Goal: Check status: Check status

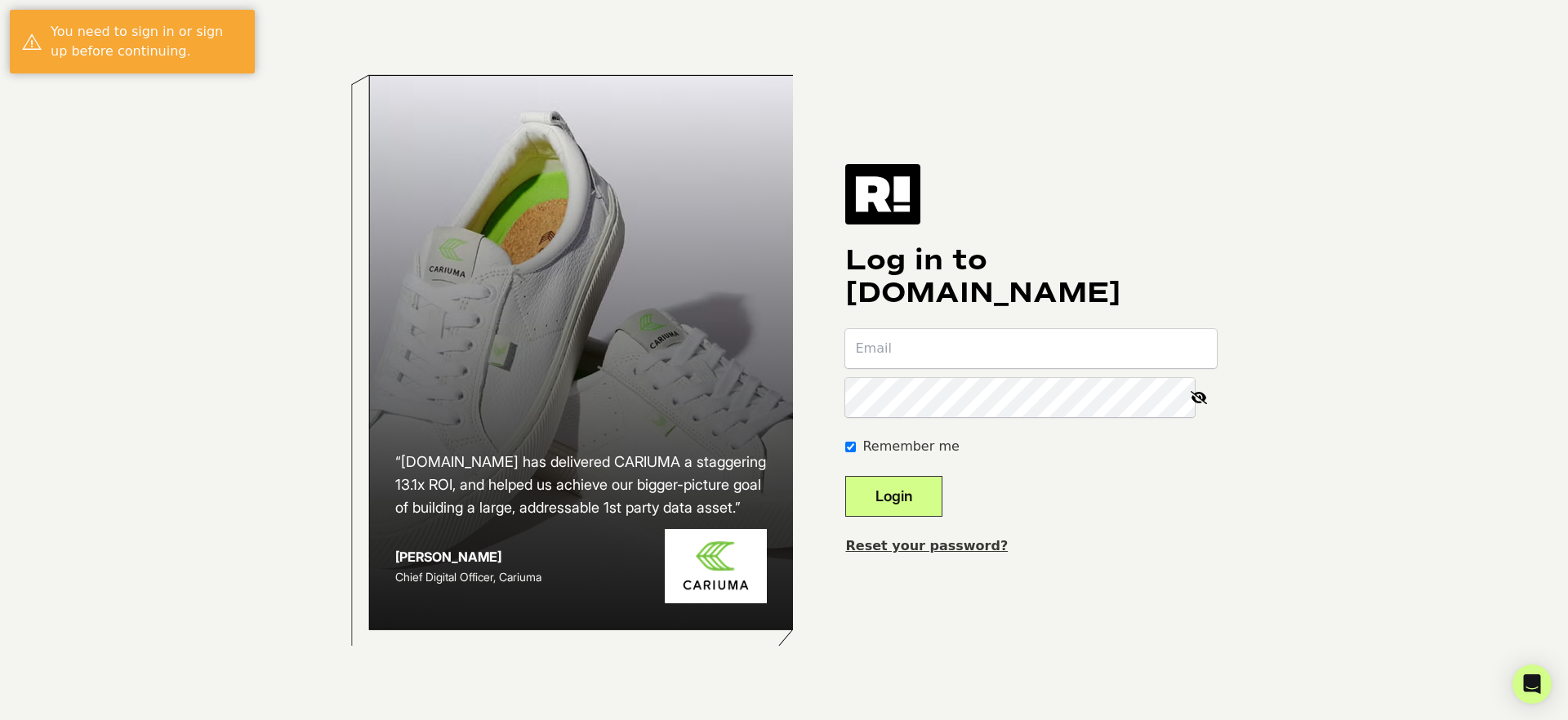
type input "dixonl@ae.com"
click at [907, 500] on button "Login" at bounding box center [894, 496] width 97 height 41
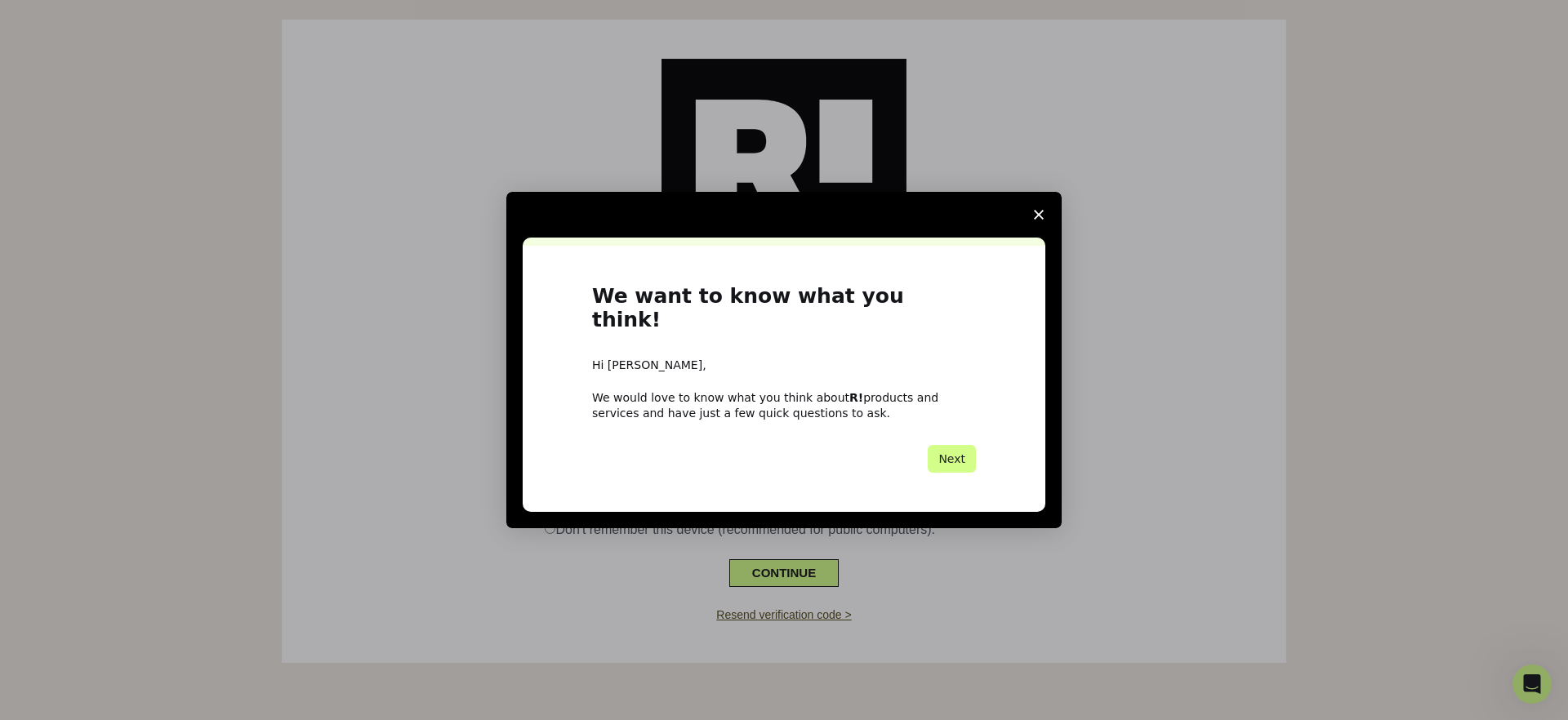
click at [1038, 219] on icon "Close survey" at bounding box center [1038, 215] width 9 height 9
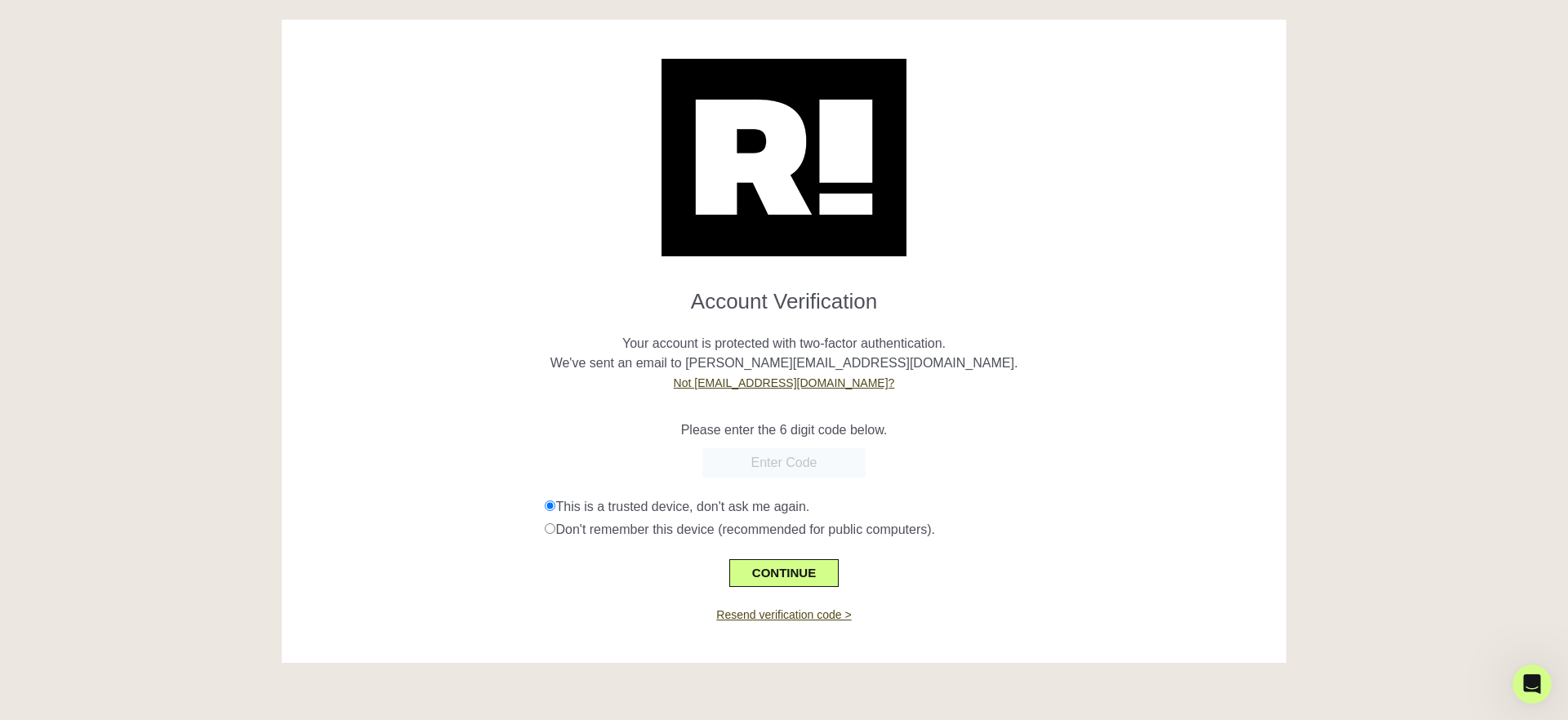
click at [789, 461] on input "text" at bounding box center [784, 462] width 164 height 29
paste input "436974"
type input "436974"
click at [776, 572] on button "CONTINUE" at bounding box center [783, 573] width 109 height 28
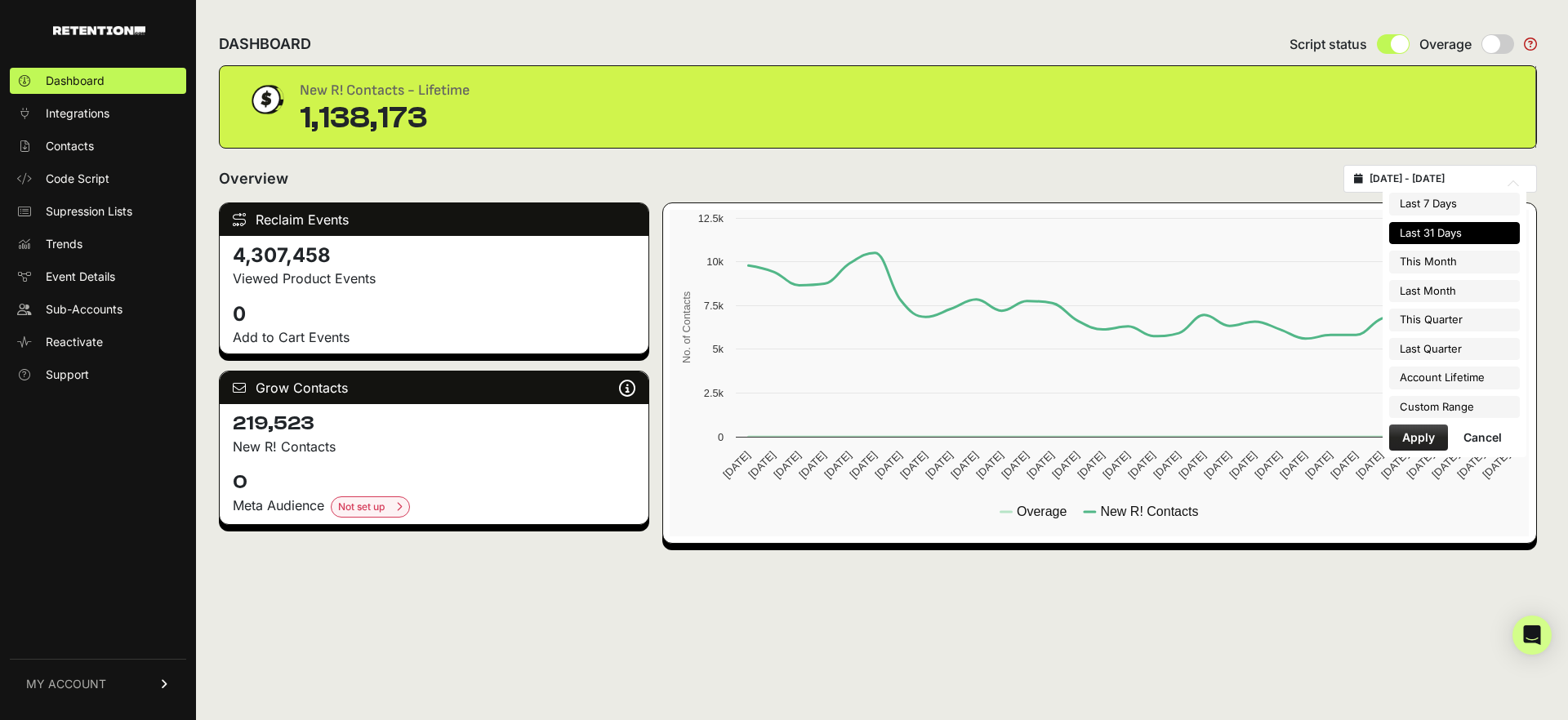
click at [1455, 178] on input "[DATE] - [DATE]" at bounding box center [1448, 178] width 157 height 13
type input "[DATE]"
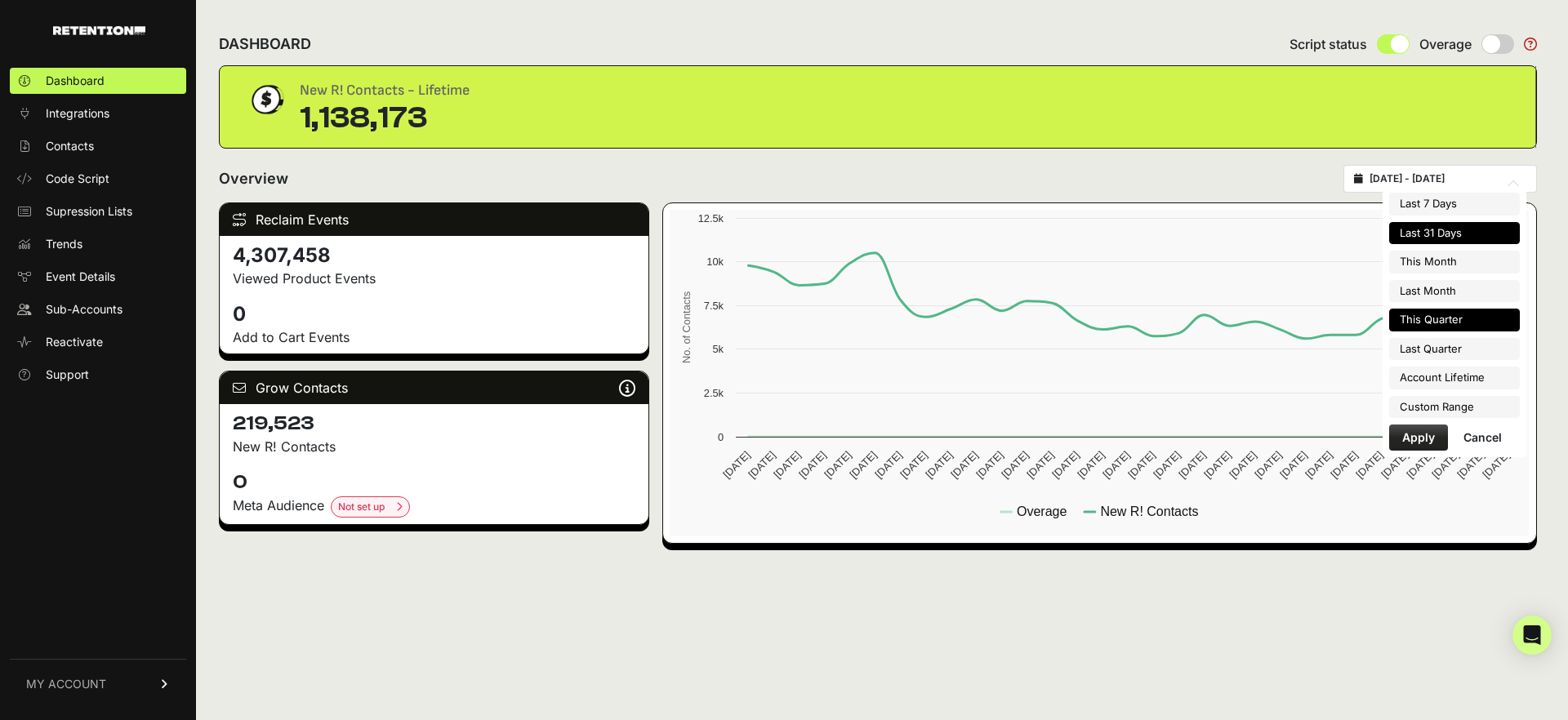
type input "[DATE]"
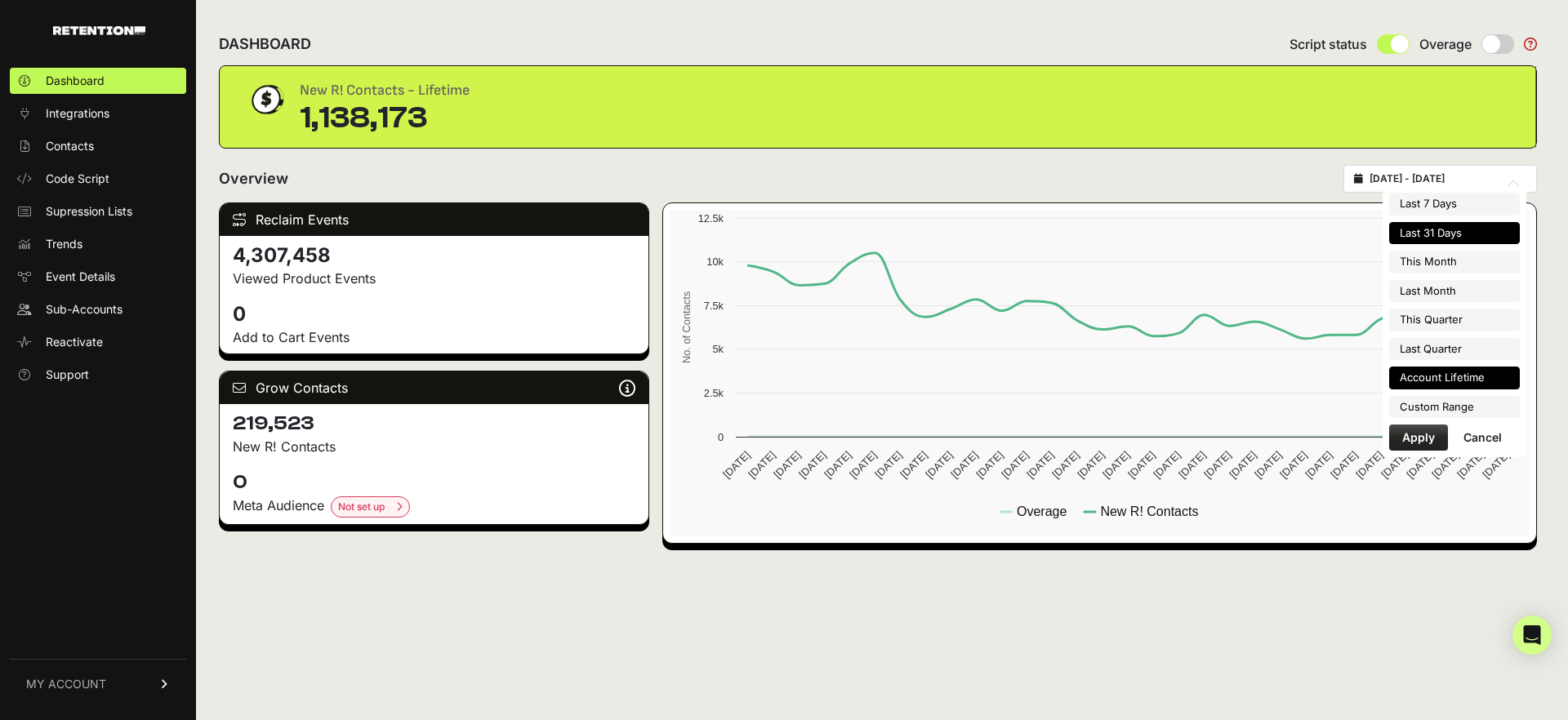
type input "[DATE]"
type input "2025-09-26"
click at [1447, 411] on li "Custom Range" at bounding box center [1455, 407] width 131 height 22
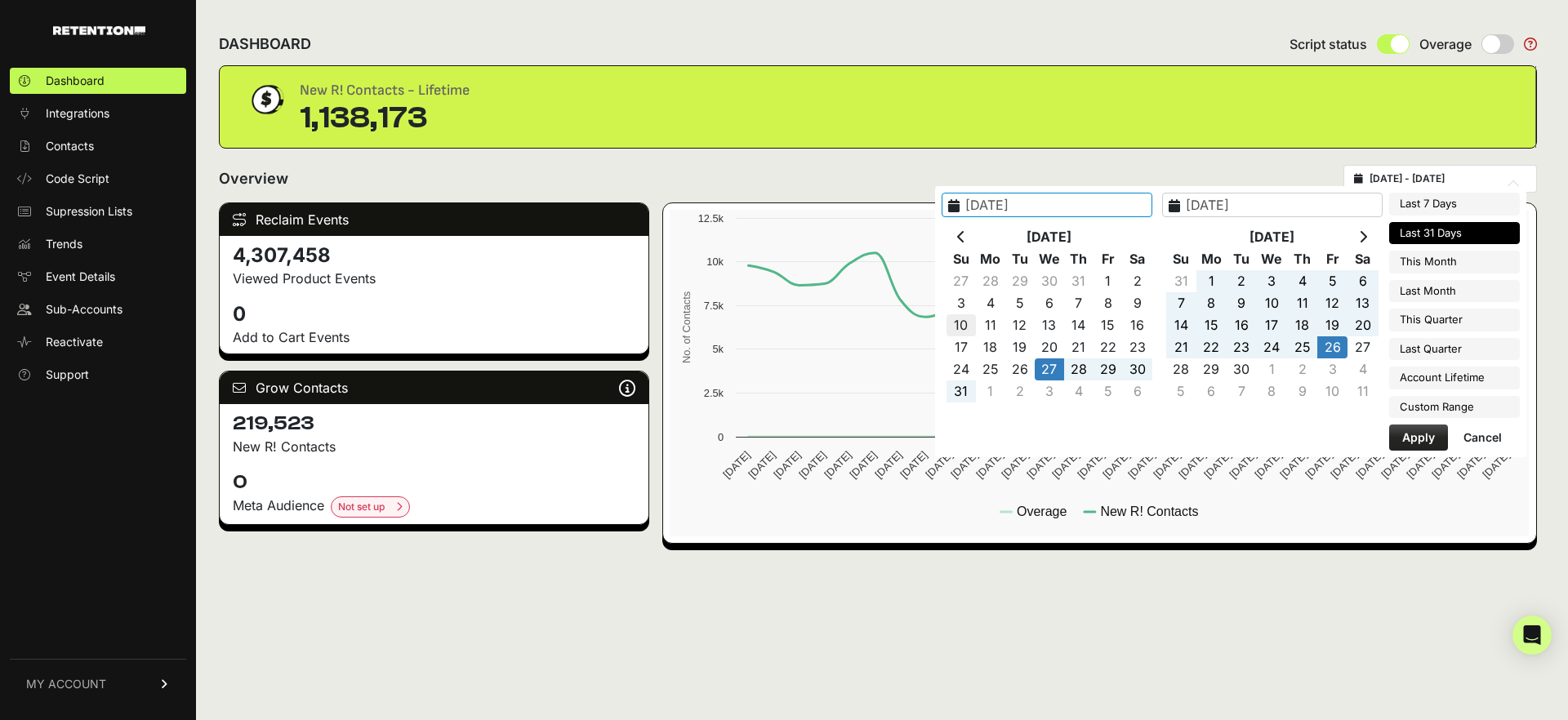
type input "2025-08-10"
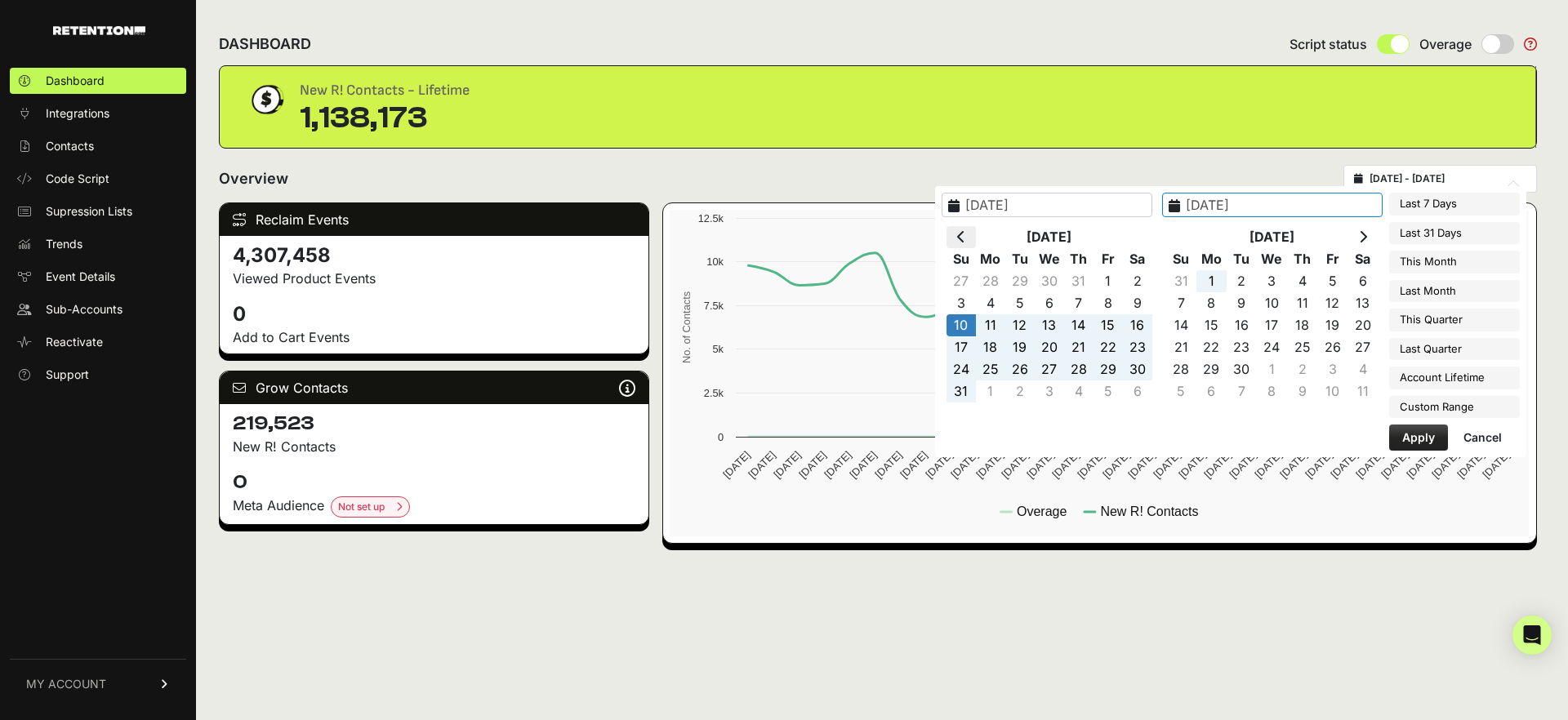
click at [965, 233] on icon at bounding box center [961, 236] width 8 height 13
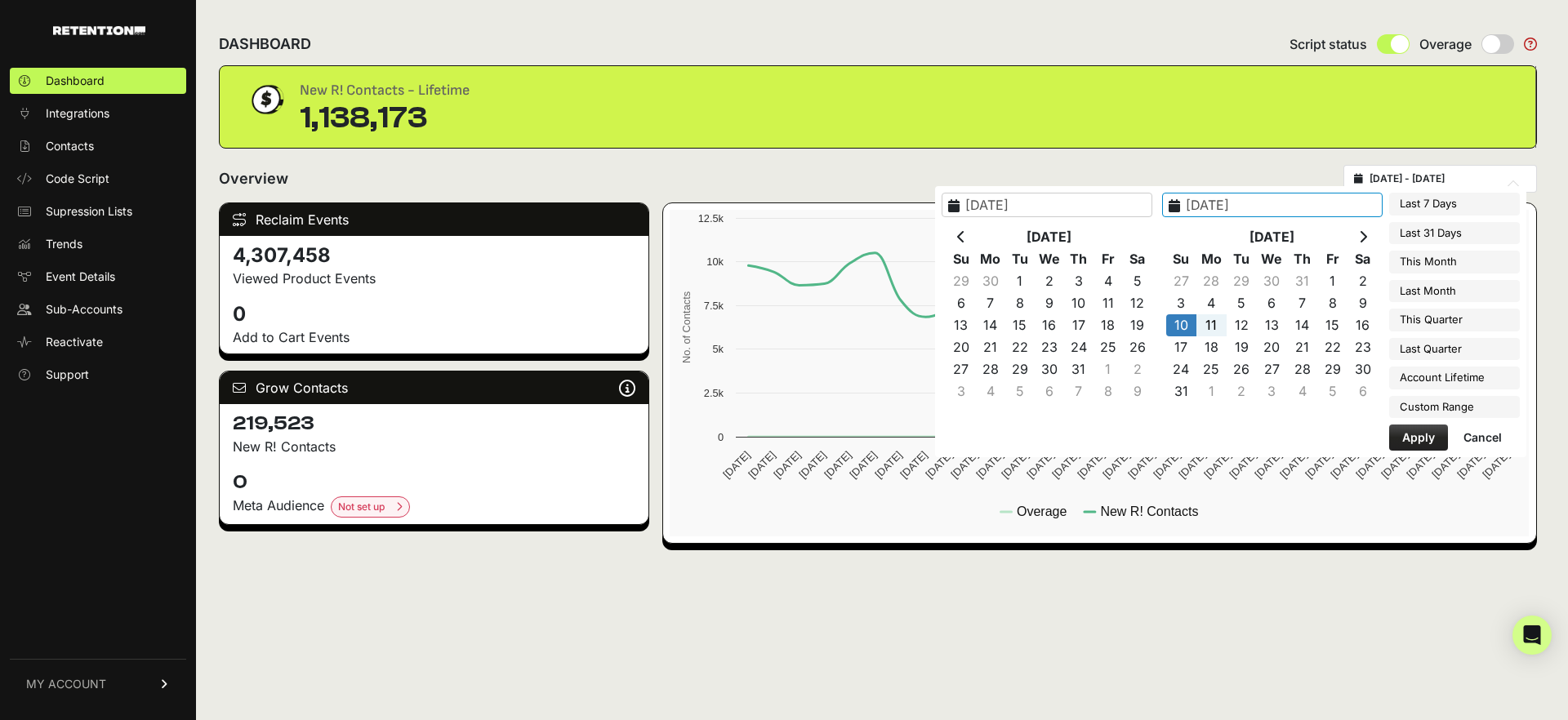
type input "2025-08-10"
click at [1408, 444] on button "Apply" at bounding box center [1418, 437] width 59 height 26
type input "2025-08-10 - 2025-08-10"
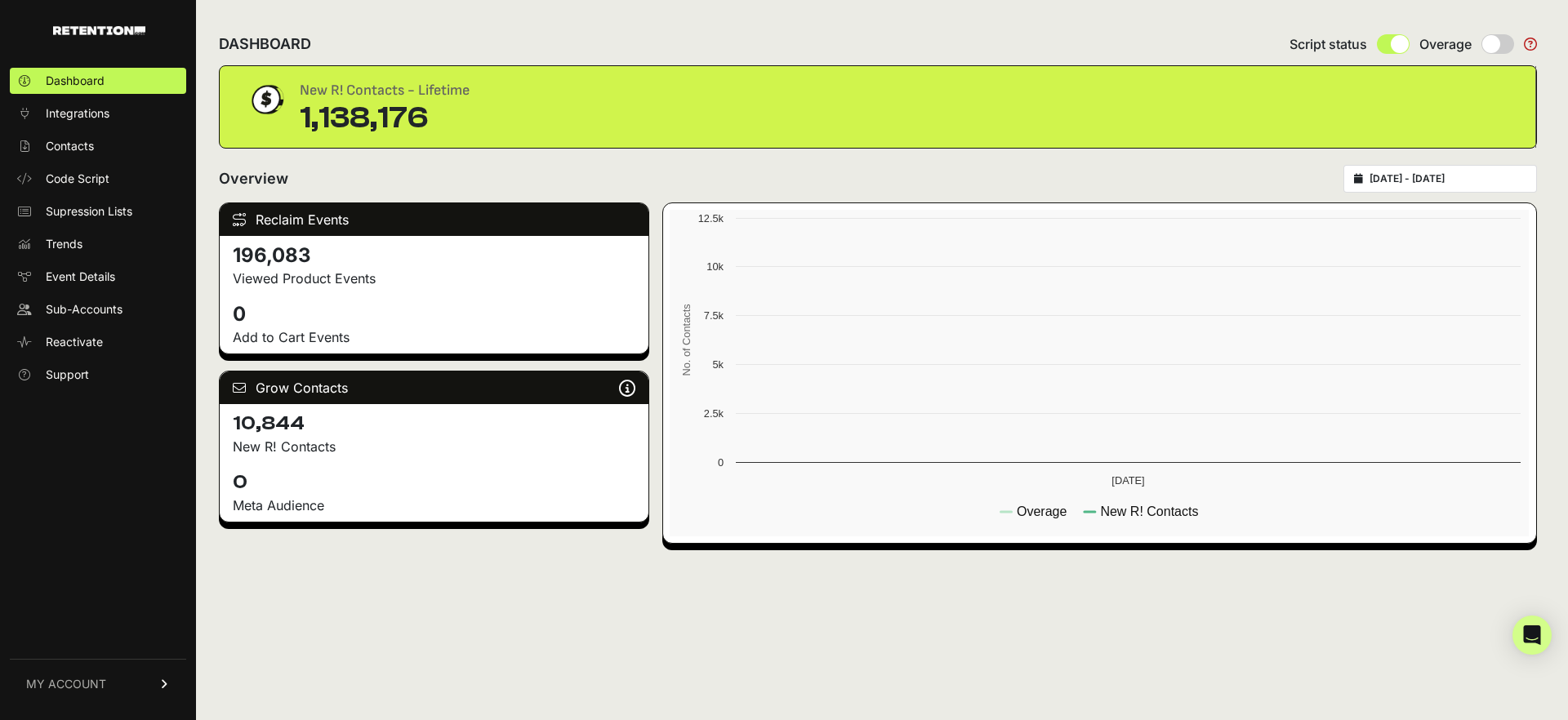
click at [1418, 172] on div "2025-08-10 - 2025-08-10" at bounding box center [1440, 179] width 193 height 28
type input "[DATE]"
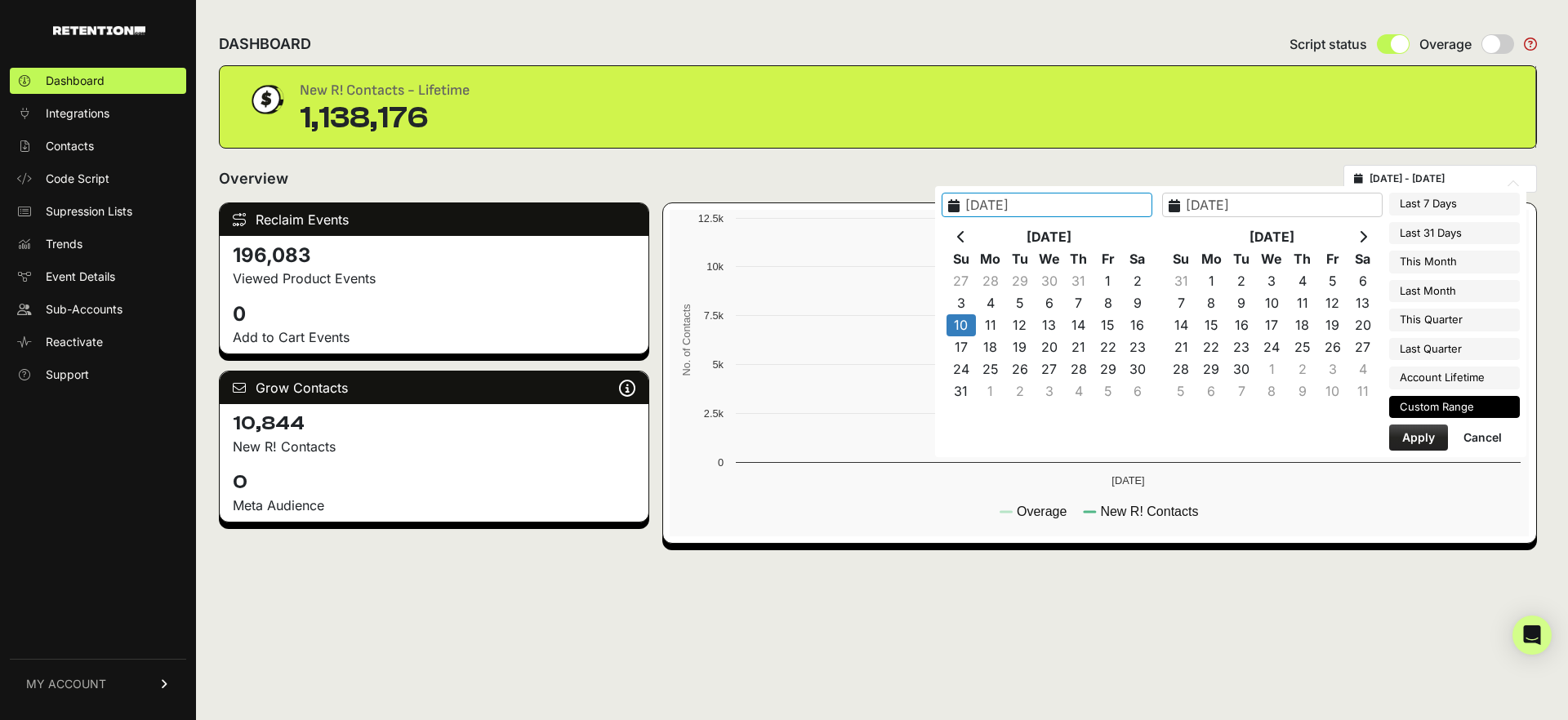
click at [1429, 176] on input "[DATE] - [DATE]" at bounding box center [1448, 178] width 157 height 13
type input "[DATE]"
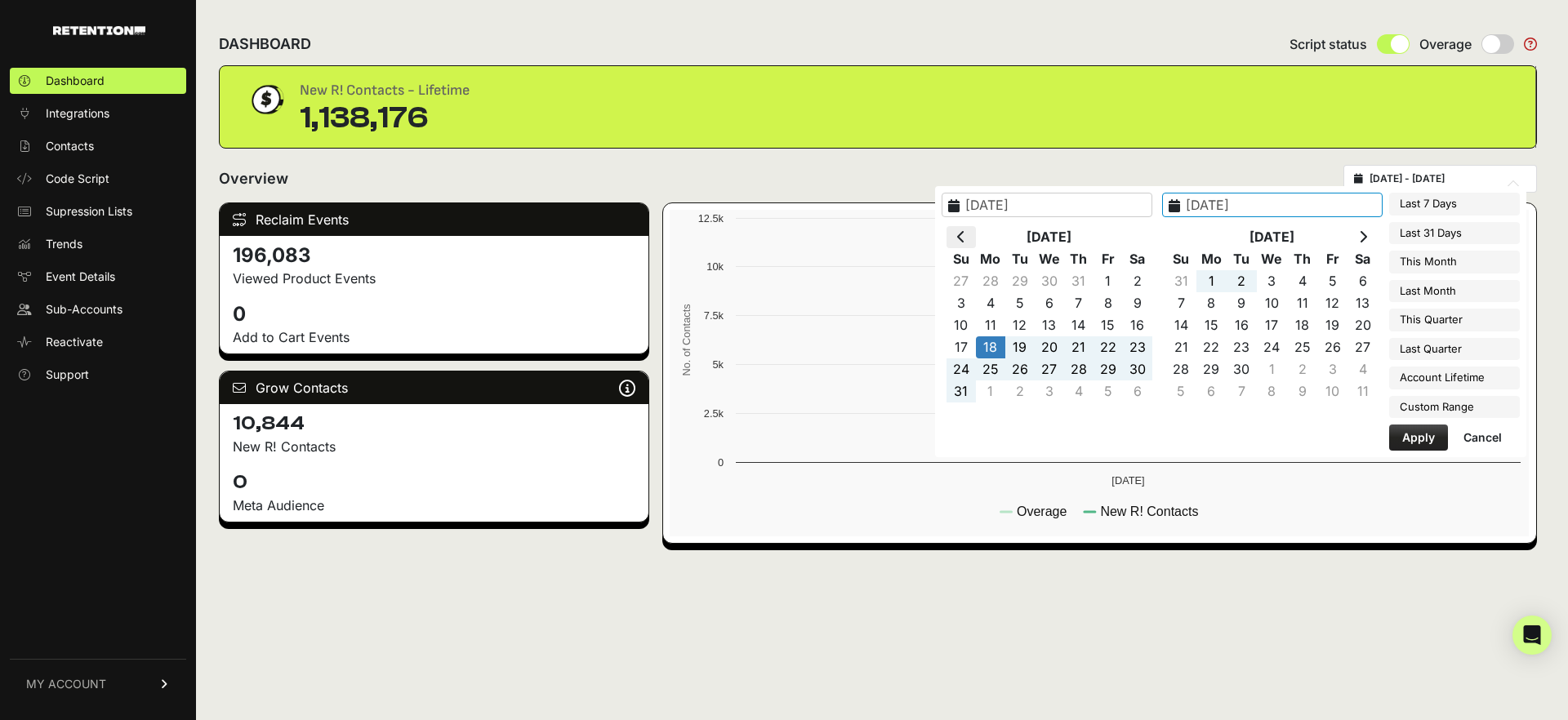
click at [965, 239] on icon at bounding box center [961, 236] width 8 height 13
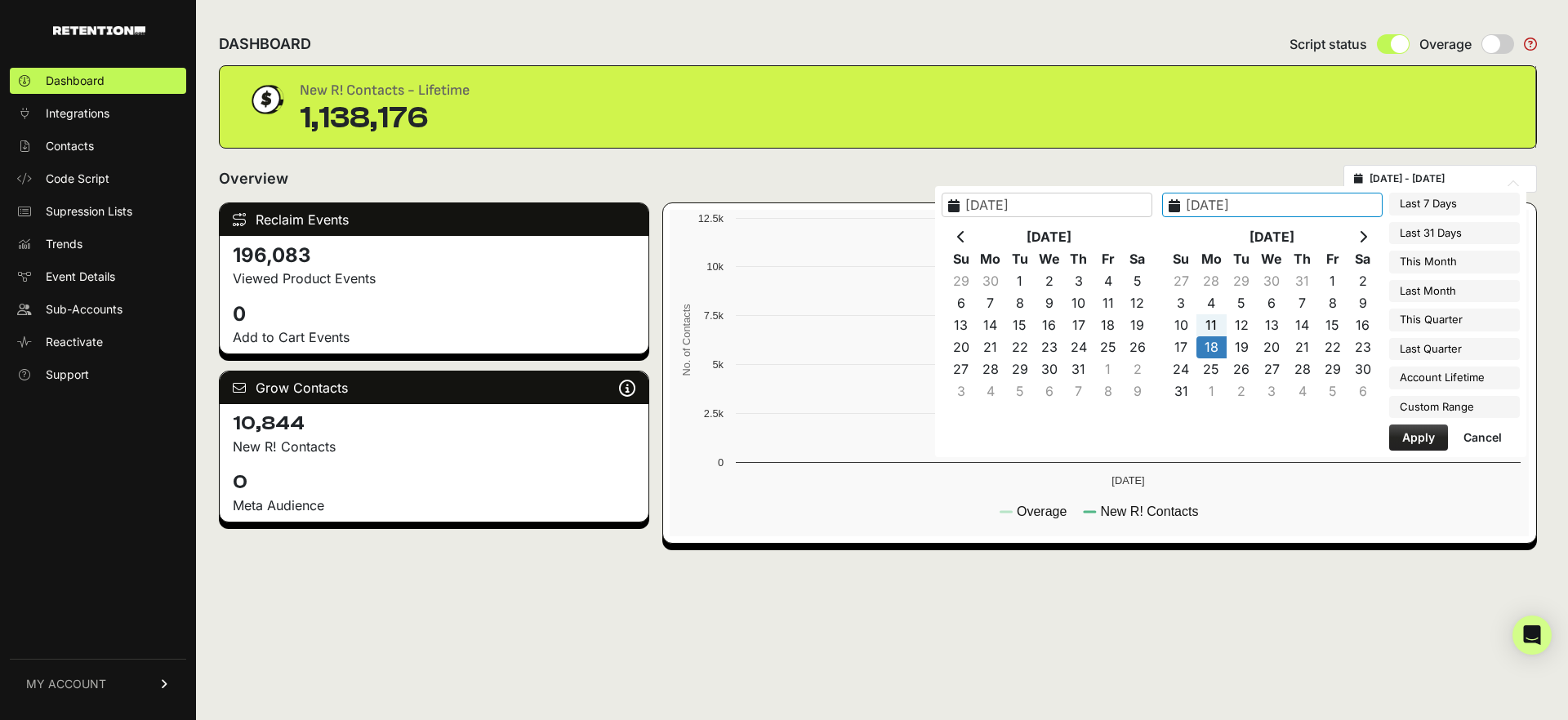
type input "[DATE]"
click at [1429, 431] on button "Apply" at bounding box center [1418, 437] width 59 height 26
type input "2025-08-18 - 2025-08-18"
